Goal: Information Seeking & Learning: Check status

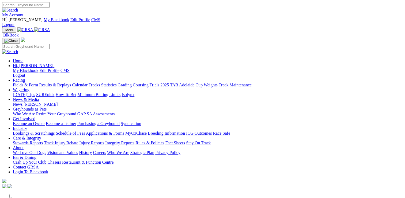
click at [25, 78] on link "Racing" at bounding box center [19, 80] width 12 height 5
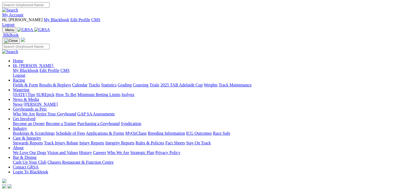
click at [21, 82] on link "Fields & Form" at bounding box center [25, 84] width 25 height 5
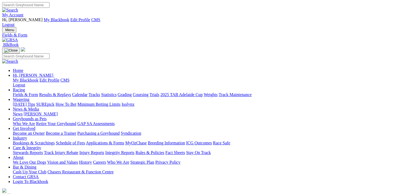
click at [25, 87] on link "Racing" at bounding box center [19, 89] width 12 height 5
click at [71, 92] on link "Results & Replays" at bounding box center [55, 94] width 32 height 5
